Goal: Navigation & Orientation: Find specific page/section

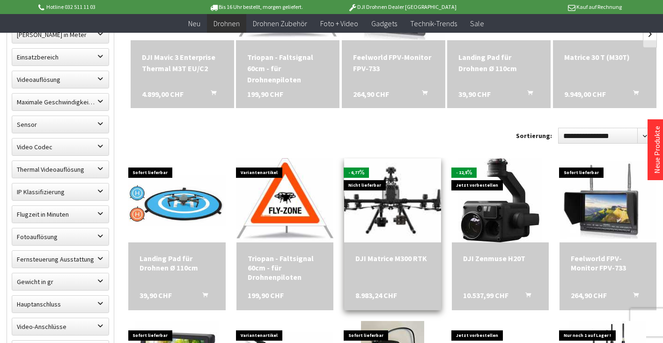
scroll to position [436, 0]
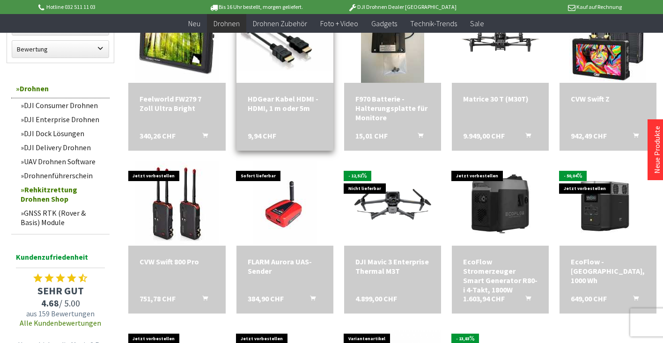
scroll to position [838, 0]
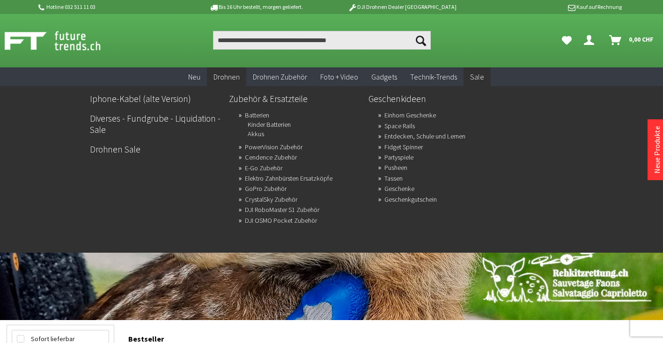
click at [471, 75] on span "Sale" at bounding box center [477, 76] width 14 height 9
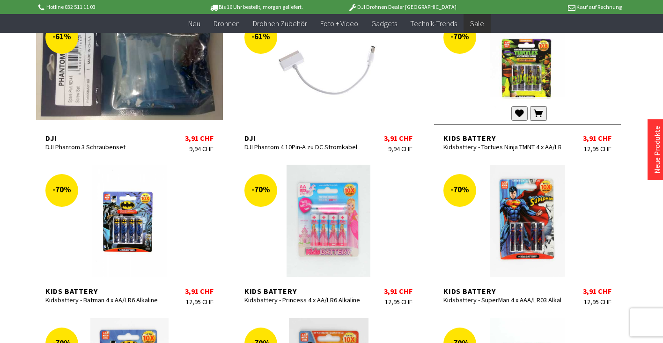
scroll to position [514, 0]
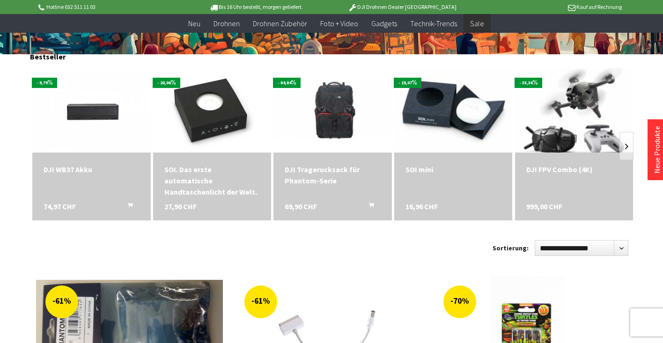
scroll to position [130, 0]
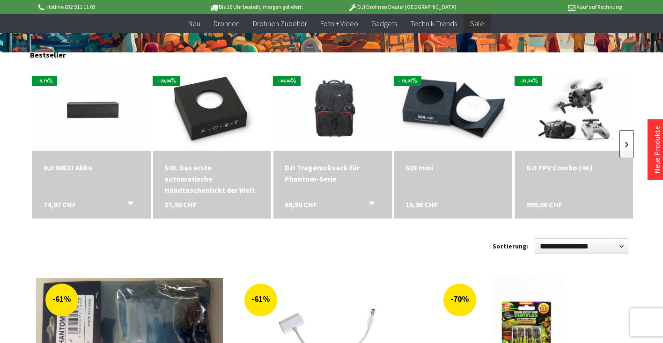
click at [624, 140] on link at bounding box center [626, 144] width 14 height 28
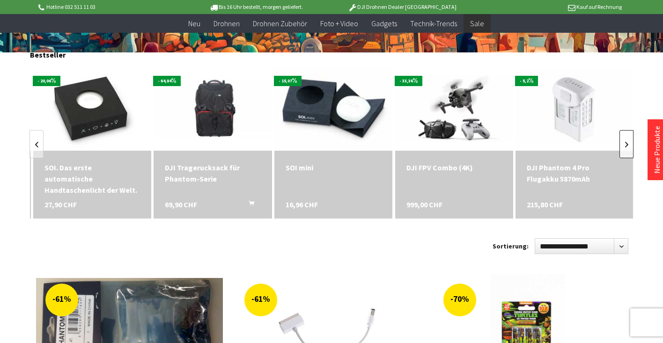
scroll to position [0, 121]
